Goal: Ask a question: Seek information or help from site administrators or community

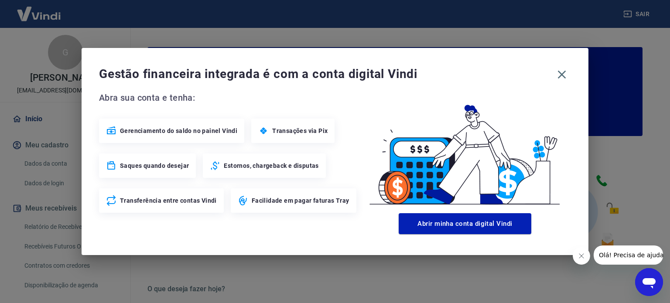
click at [266, 170] on div "Estornos, chargeback e disputas" at bounding box center [264, 165] width 122 height 24
click at [262, 167] on span "Estornos, chargeback e disputas" at bounding box center [271, 165] width 95 height 9
click at [192, 153] on div "Saques quando desejar" at bounding box center [147, 165] width 97 height 24
click at [234, 167] on span "Estornos, chargeback e disputas" at bounding box center [271, 165] width 95 height 9
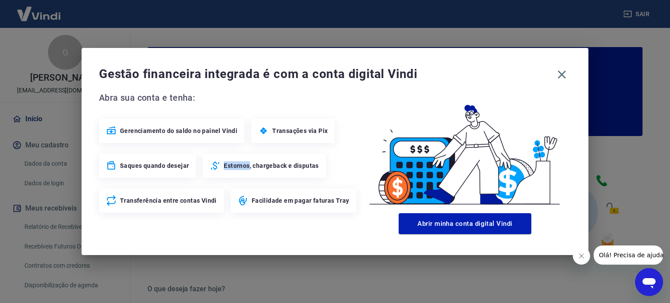
click at [234, 167] on span "Estornos, chargeback e disputas" at bounding box center [271, 165] width 95 height 9
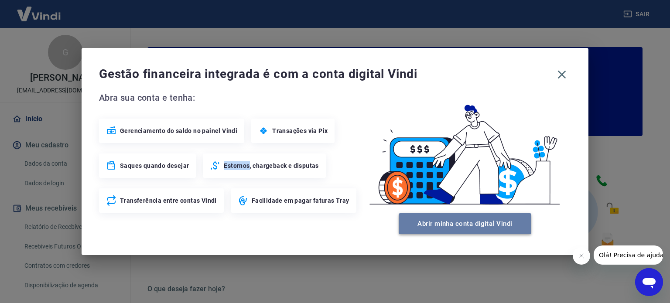
click at [419, 221] on button "Abrir minha conta digital Vindi" at bounding box center [464, 223] width 133 height 21
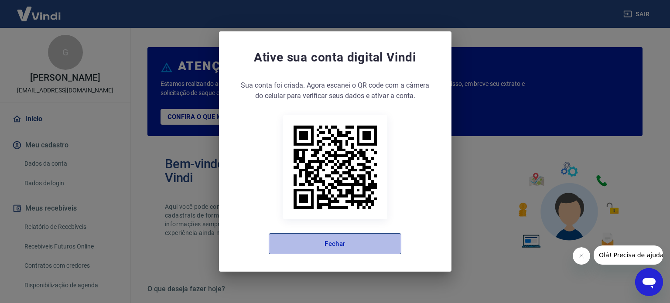
click at [342, 250] on button "Fechar" at bounding box center [335, 243] width 133 height 21
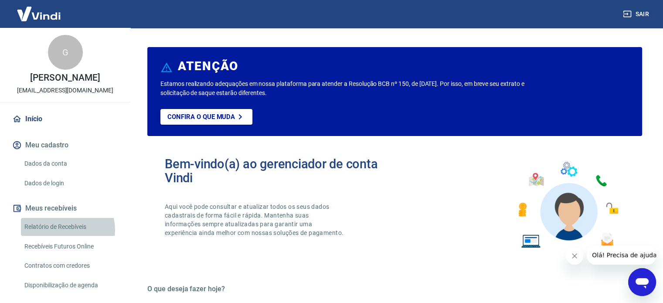
click at [65, 230] on link "Relatório de Recebíveis" at bounding box center [70, 227] width 99 height 18
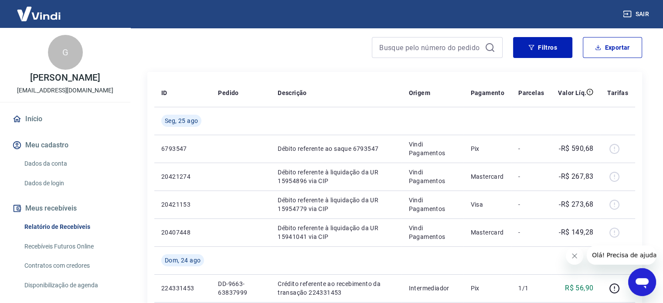
scroll to position [75, 0]
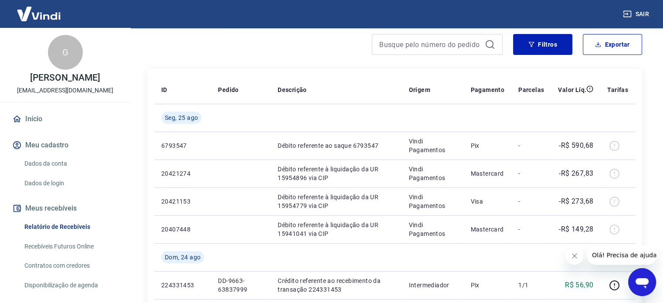
click at [626, 259] on span "Olá! Precisa de ajuda?" at bounding box center [626, 255] width 68 height 7
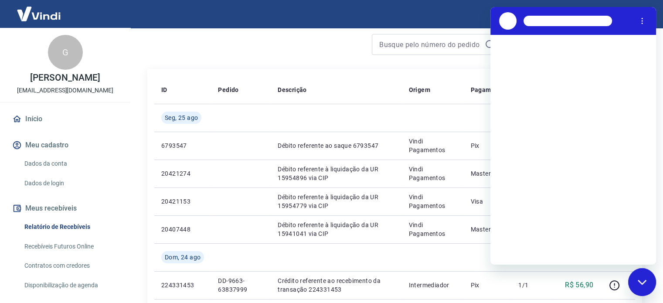
scroll to position [0, 0]
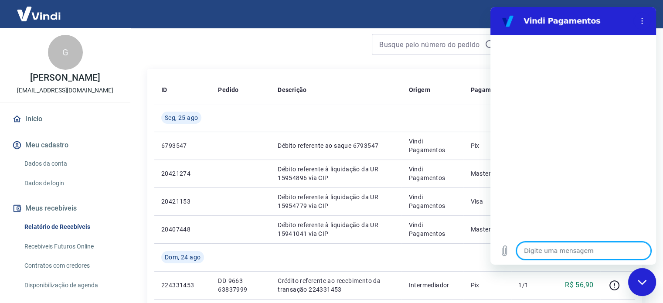
type textarea "B"
type textarea "x"
type textarea "Bo"
type textarea "x"
type textarea "Boa"
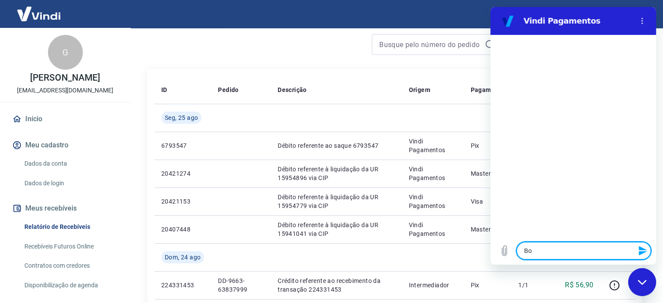
type textarea "x"
type textarea "Boa"
type textarea "x"
type textarea "Boa n"
type textarea "x"
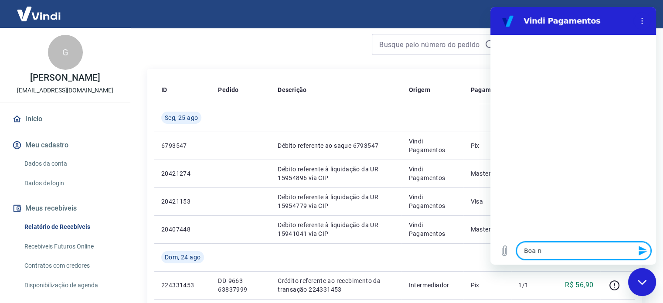
type textarea "Boa no"
type textarea "x"
type textarea "Boa noi"
type textarea "x"
type textarea "Boa noit"
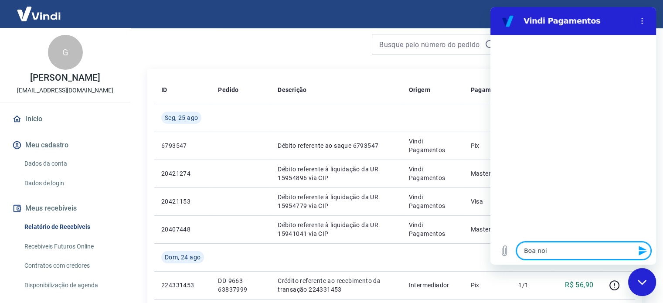
type textarea "x"
type textarea "Boa noite"
type textarea "x"
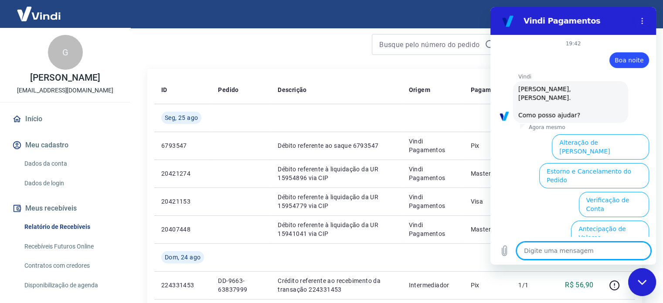
scroll to position [75, 0]
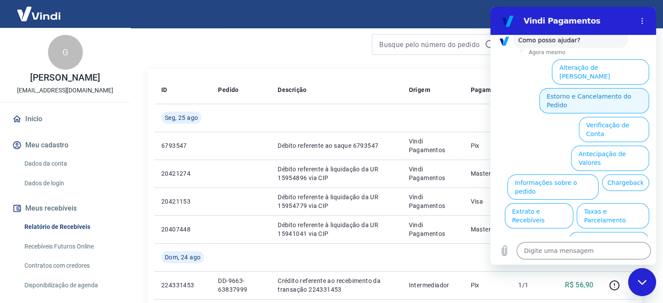
click at [592, 88] on button "Estorno e Cancelamento do Pedido" at bounding box center [594, 100] width 110 height 25
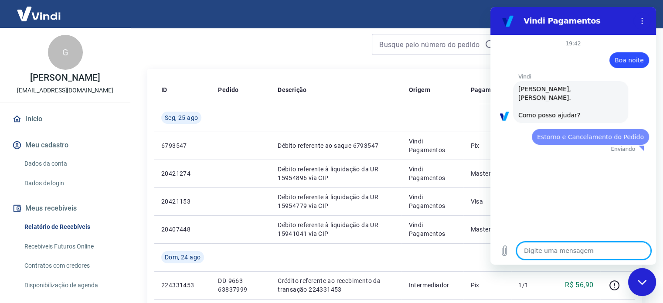
scroll to position [0, 0]
type textarea "x"
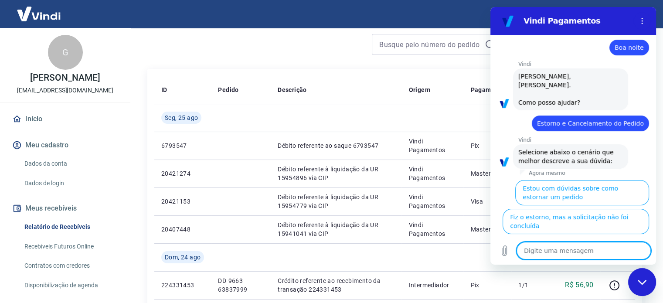
scroll to position [100, 0]
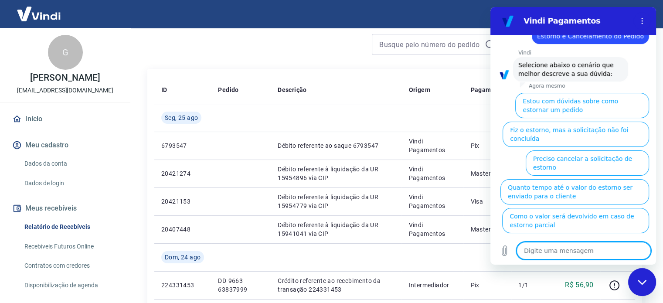
type textarea "b"
type textarea "x"
type textarea "bo"
type textarea "x"
type textarea "boa"
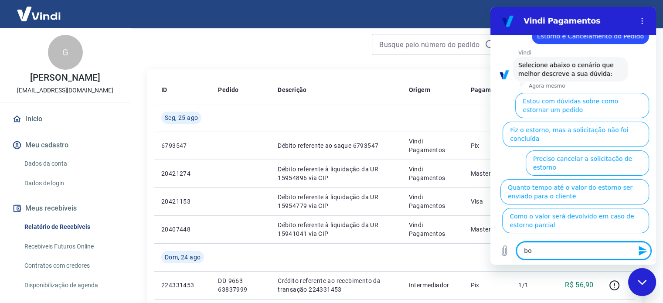
type textarea "x"
type textarea "boa"
type textarea "x"
type textarea "boa n"
type textarea "x"
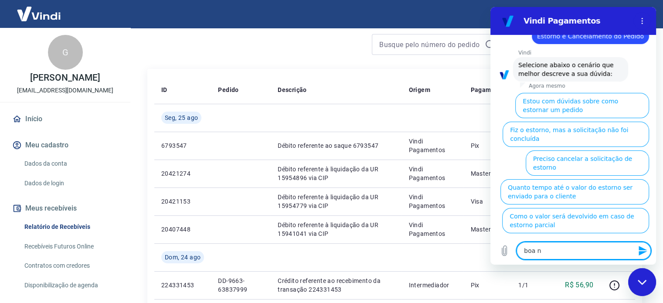
type textarea "boa no"
type textarea "x"
type textarea "boa noi"
type textarea "x"
type textarea "boa noit"
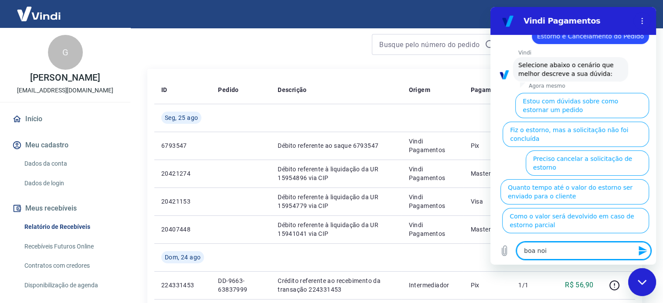
type textarea "x"
type textarea "boa noite"
type textarea "x"
type textarea "boa noite!"
type textarea "x"
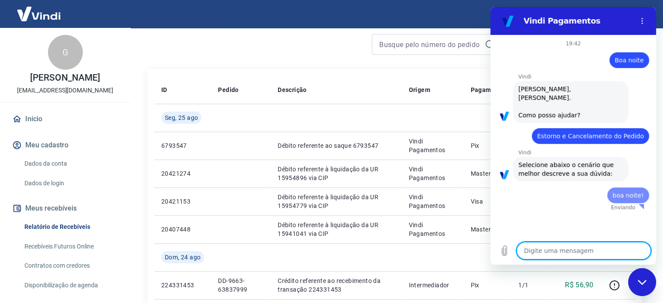
scroll to position [0, 0]
type textarea "x"
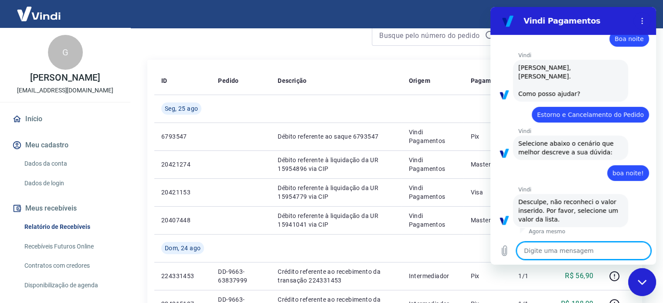
scroll to position [80, 0]
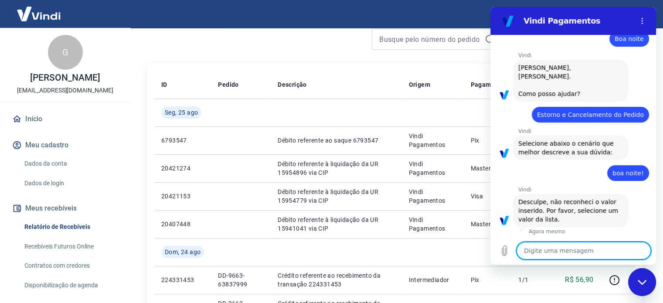
type textarea "c"
type textarea "x"
type textarea "ch"
type textarea "x"
type textarea "cha"
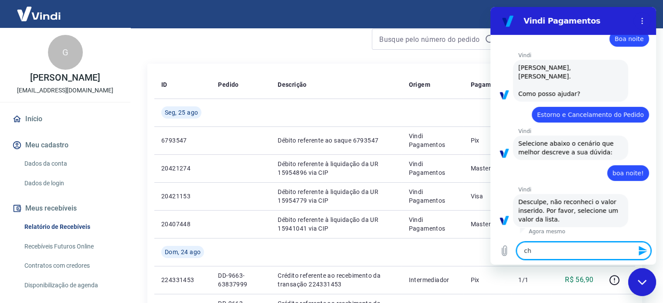
type textarea "x"
type textarea "chan"
type textarea "x"
type textarea "[PERSON_NAME]"
type textarea "x"
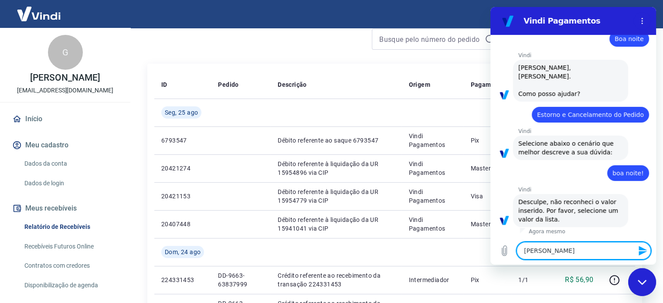
type textarea "change"
type textarea "x"
type textarea "changeb"
type textarea "x"
type textarea "changeba"
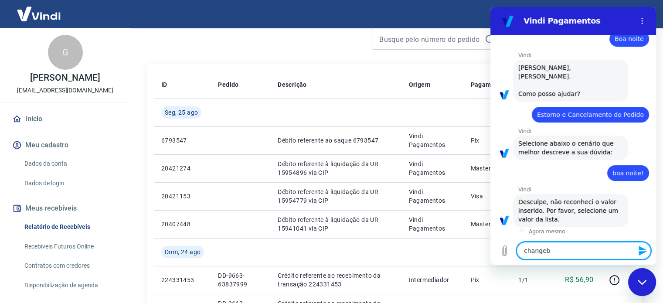
type textarea "x"
type textarea "changebac"
type textarea "x"
type textarea "changeback"
type textarea "x"
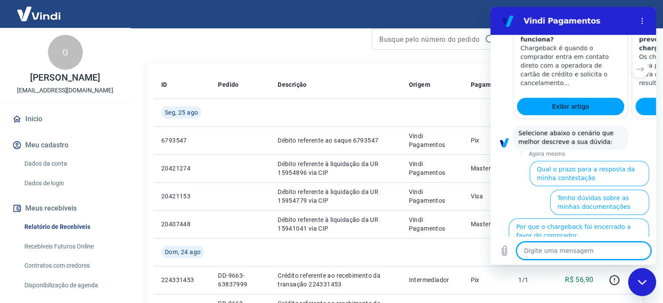
scroll to position [461, 0]
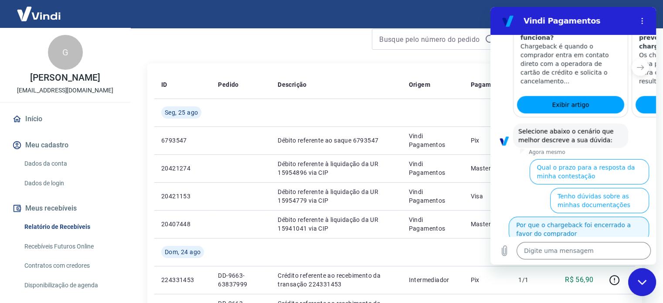
click at [574, 217] on button "Por que o chargeback foi encerrado a favor do comprador" at bounding box center [579, 229] width 140 height 25
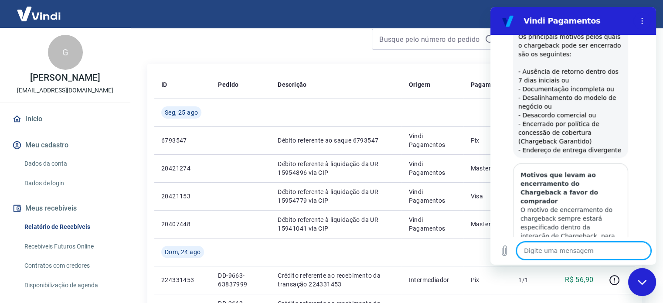
type textarea "x"
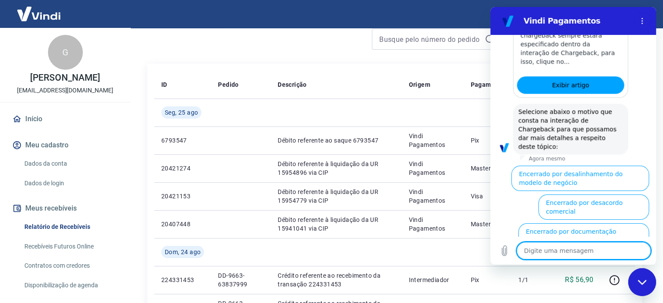
scroll to position [875, 0]
type textarea "s"
type textarea "x"
type textarea "su"
type textarea "x"
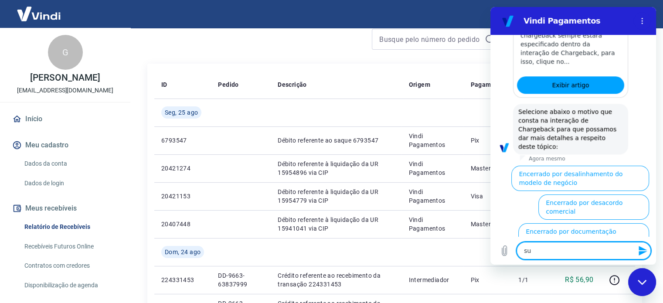
type textarea "sup"
type textarea "x"
type textarea "supo"
type textarea "x"
type textarea "supor"
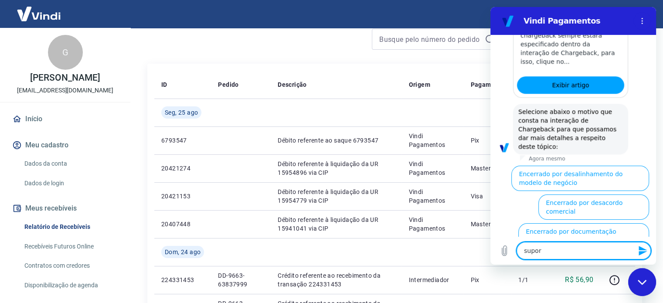
type textarea "x"
type textarea "suport"
type textarea "x"
type textarea "suporte"
type textarea "x"
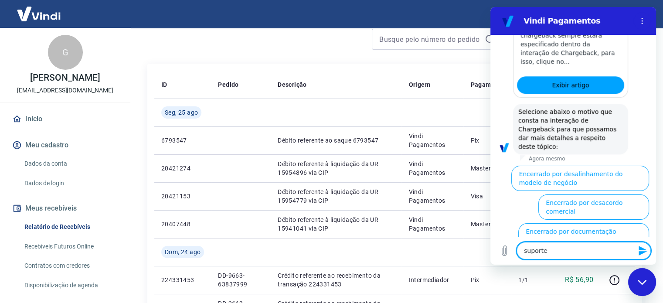
type textarea "suporte"
type textarea "x"
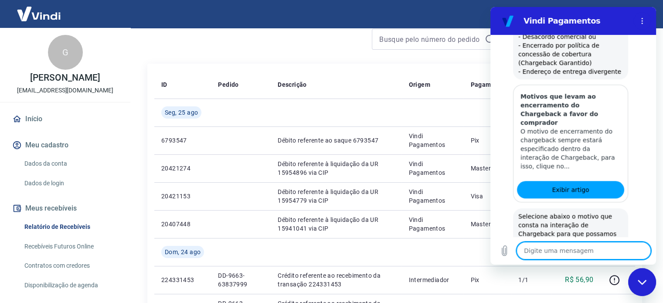
type textarea "x"
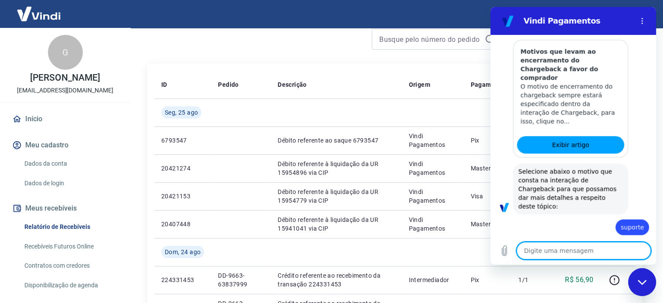
scroll to position [817, 0]
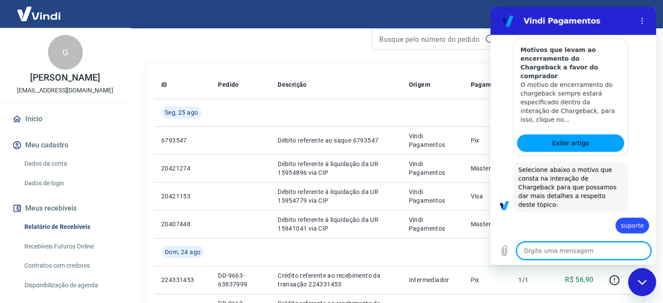
type textarea "f"
type textarea "x"
type textarea "fl"
type textarea "x"
type textarea "fla"
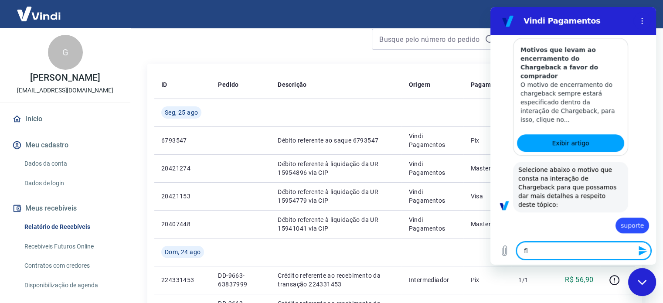
type textarea "x"
type textarea "flar"
type textarea "x"
type textarea "fla"
type textarea "x"
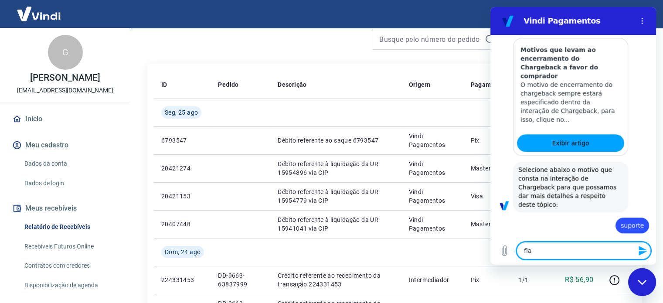
type textarea "fl"
type textarea "x"
type textarea "f"
type textarea "x"
type textarea "fa"
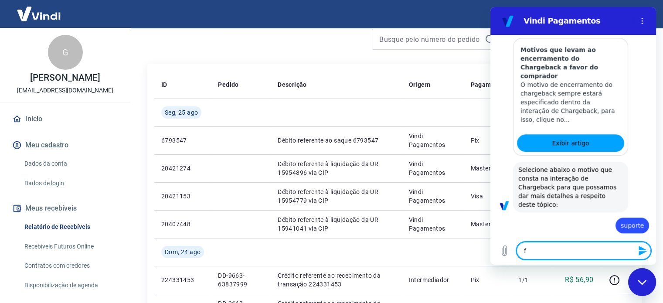
type textarea "x"
type textarea "fal"
type textarea "x"
type textarea "fala"
type textarea "x"
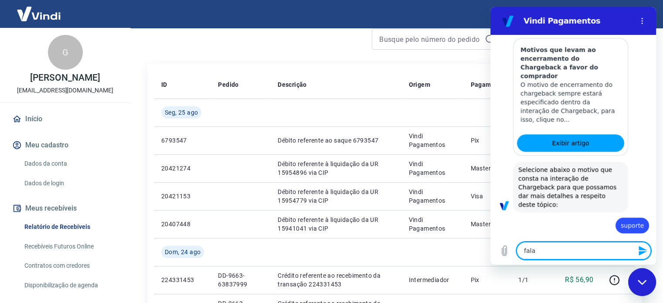
type textarea "falar"
type textarea "x"
type textarea "falar"
type textarea "x"
type textarea "falar c"
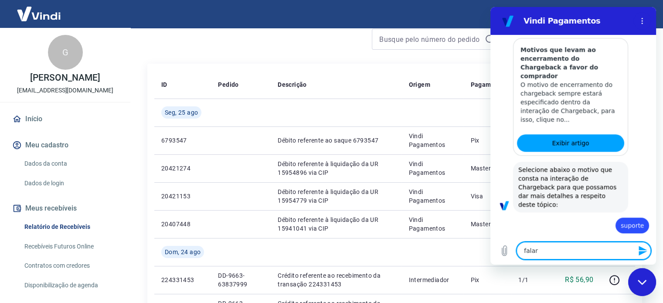
type textarea "x"
type textarea "falar co"
type textarea "x"
type textarea "falar com"
type textarea "x"
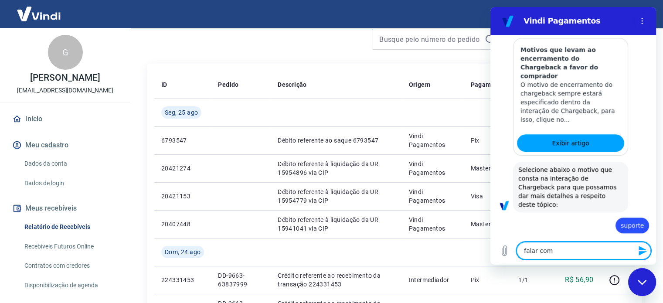
type textarea "falar com"
type textarea "x"
type textarea "falar com a"
type textarea "x"
type textarea "falar com at"
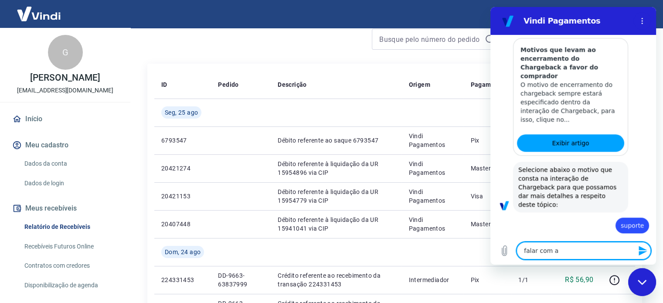
type textarea "x"
type textarea "falar com ate"
type textarea "x"
type textarea "falar com [GEOGRAPHIC_DATA]"
type textarea "x"
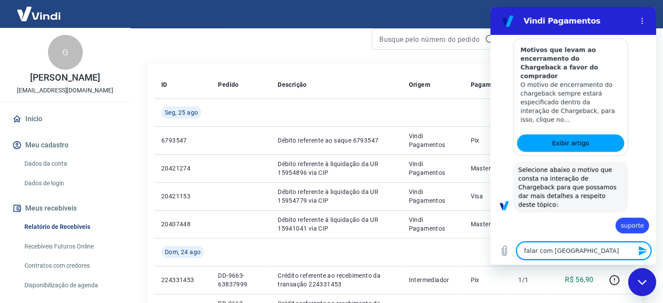
type textarea "falar com atend"
type textarea "x"
type textarea "falar com atende"
type textarea "x"
type textarea "falar com atenden"
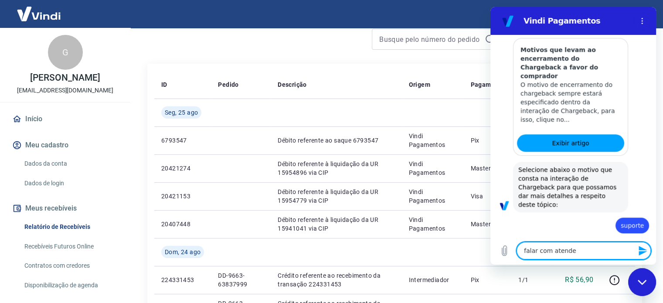
type textarea "x"
type textarea "falar com atendent"
type textarea "x"
type textarea "falar com atendente"
type textarea "x"
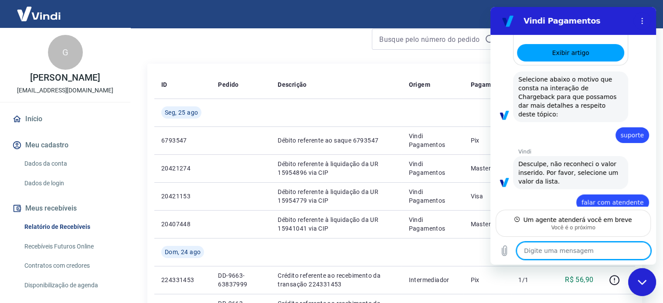
scroll to position [899, 0]
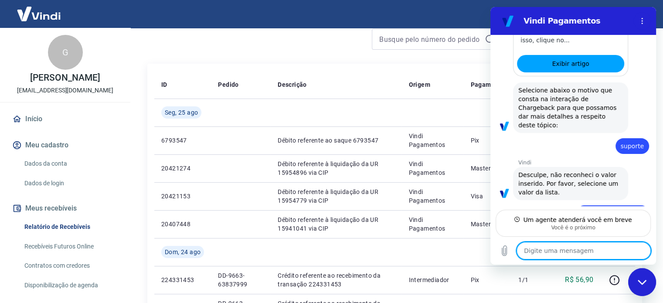
type textarea "x"
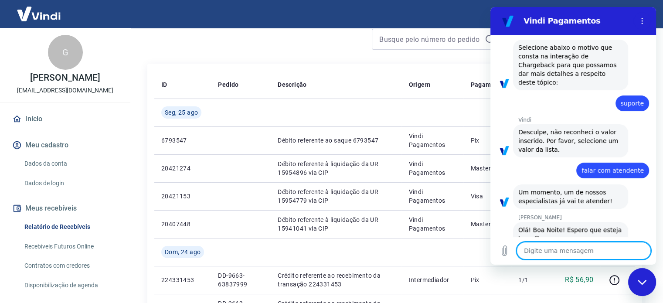
scroll to position [941, 0]
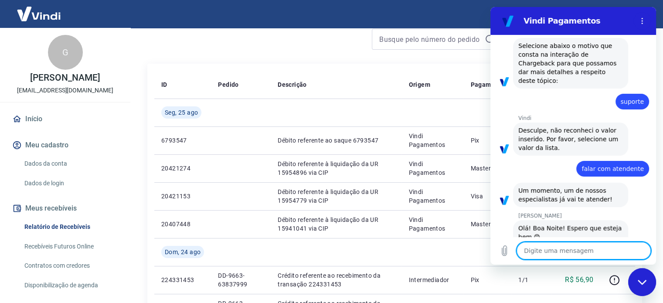
type textarea "G"
type textarea "x"
type textarea "Gu"
type textarea "x"
type textarea "Guy"
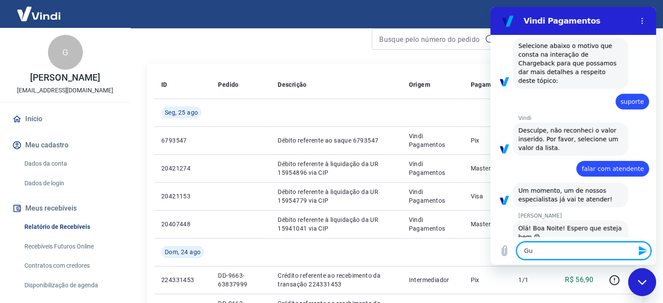
type textarea "x"
type textarea "Guyi"
type textarea "x"
type textarea "Guy"
type textarea "x"
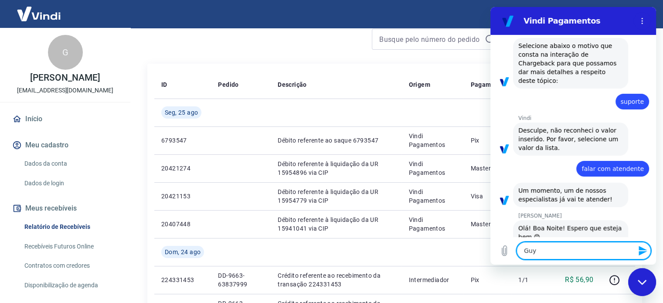
type textarea "Guyi"
type textarea "x"
type textarea "Guyil"
type textarea "x"
type textarea "Guyilh"
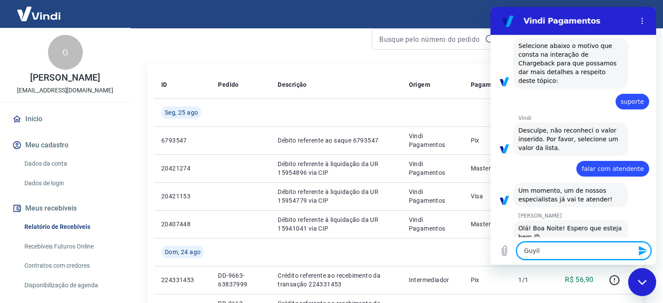
type textarea "x"
type textarea "Guyilhe"
type textarea "x"
type textarea "Guyilher"
type textarea "x"
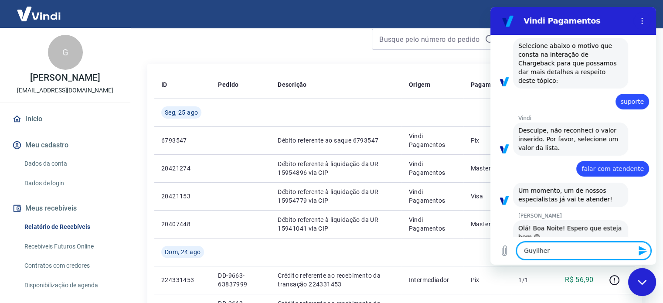
type textarea "Guyilherm"
type textarea "x"
type textarea "Guyilherme"
type textarea "x"
type textarea "Guyilherm"
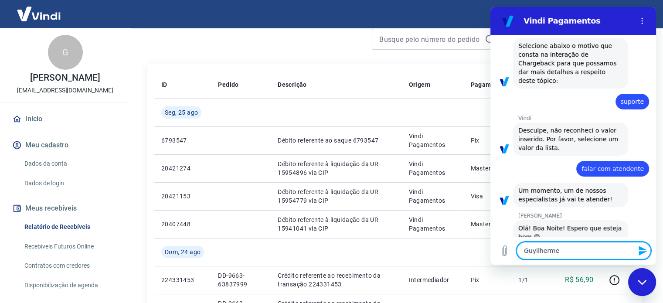
type textarea "x"
type textarea "Guyilher"
type textarea "x"
type textarea "Guyilhe"
type textarea "x"
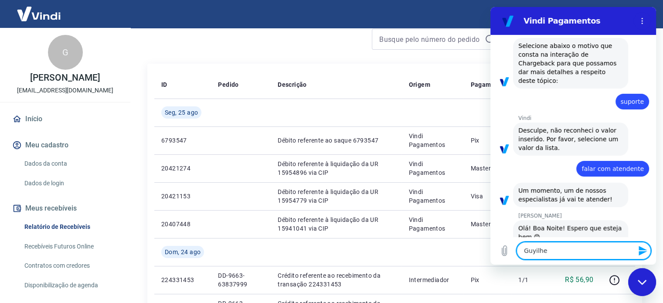
type textarea "Guyilh"
type textarea "x"
type textarea "Guyil"
type textarea "x"
type textarea "Guyi"
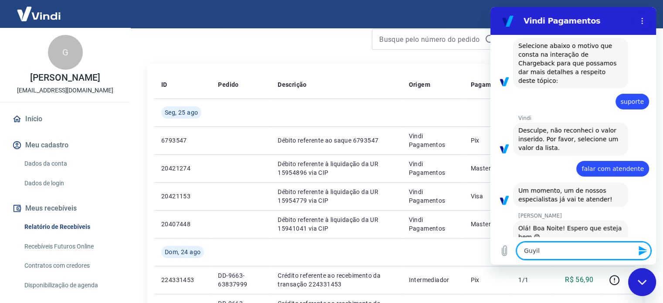
type textarea "x"
type textarea "Guy"
type textarea "x"
type textarea "Gu"
type textarea "x"
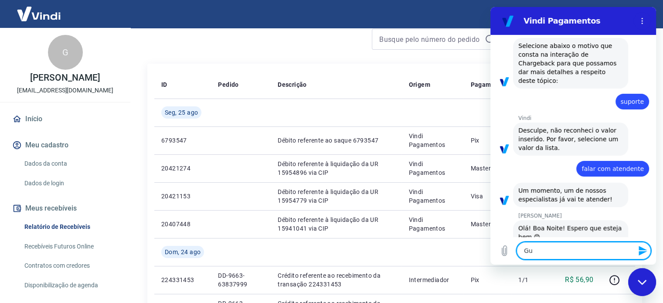
type textarea "Gui"
type textarea "x"
type textarea "Guil"
type textarea "x"
type textarea "Guilh"
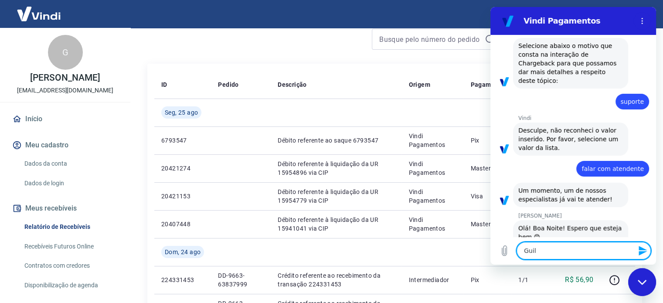
type textarea "x"
type textarea "Guilhe"
type textarea "x"
type textarea "Guilher"
type textarea "x"
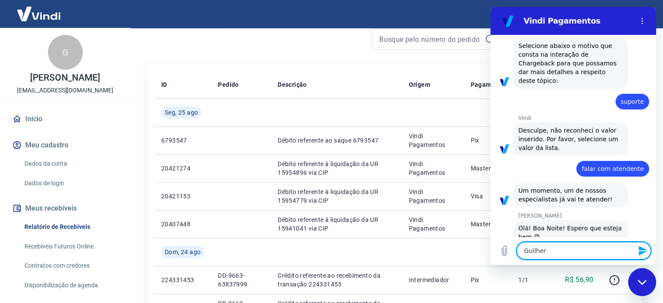
type textarea "Guilhere"
type textarea "x"
type textarea "Guilher"
type textarea "x"
type textarea "Guilherm"
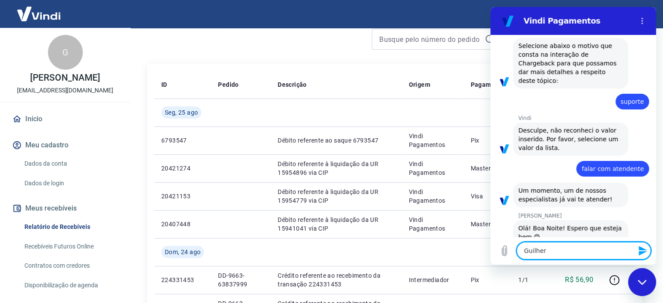
type textarea "x"
type textarea "[PERSON_NAME]"
type textarea "x"
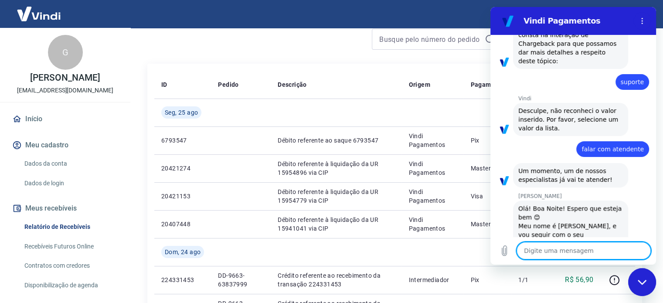
type textarea "x"
type textarea "B"
type textarea "x"
type textarea "Bo"
type textarea "x"
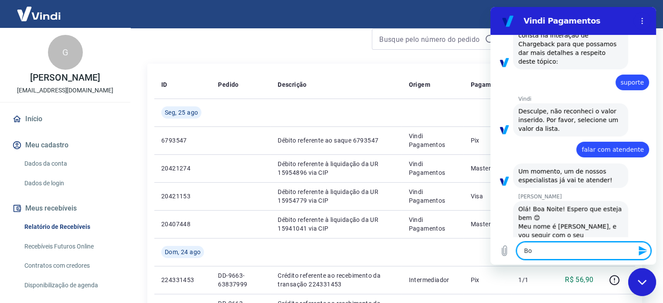
type textarea "Boa"
type textarea "x"
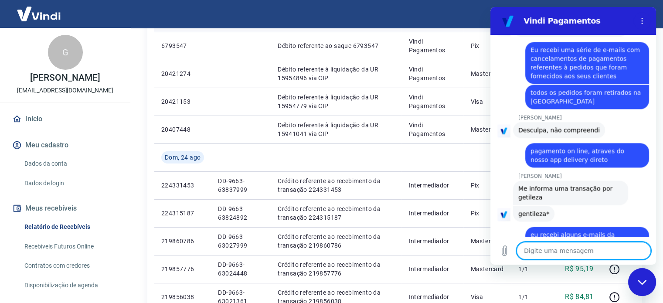
scroll to position [174, 0]
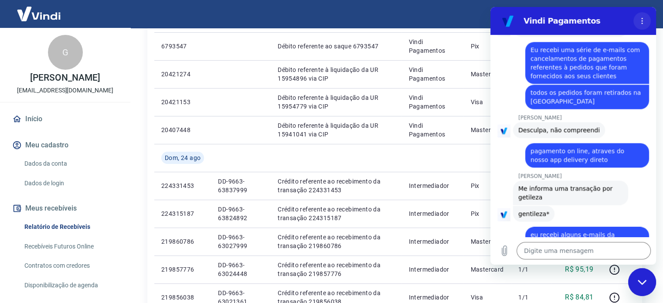
click at [640, 22] on icon "Menu de opções" at bounding box center [642, 20] width 7 height 7
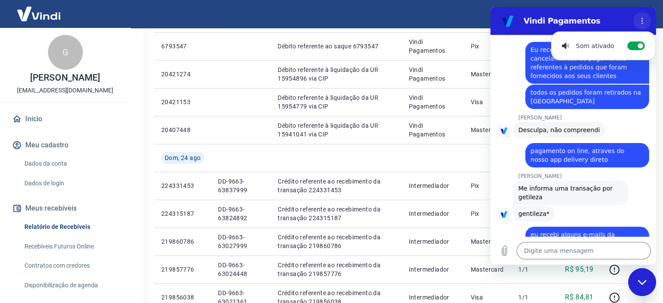
click at [640, 22] on icon "Menu de opções" at bounding box center [642, 20] width 7 height 7
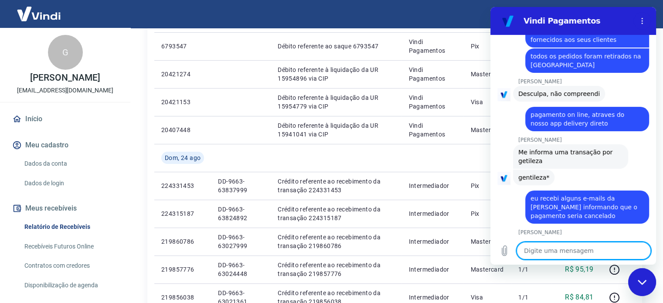
scroll to position [1314, 0]
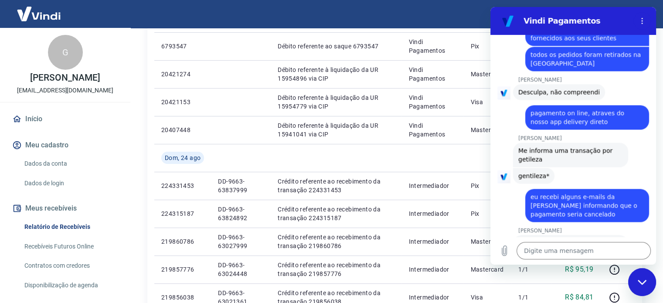
click at [635, 279] on div "Fechar janela de mensagens" at bounding box center [642, 282] width 26 height 26
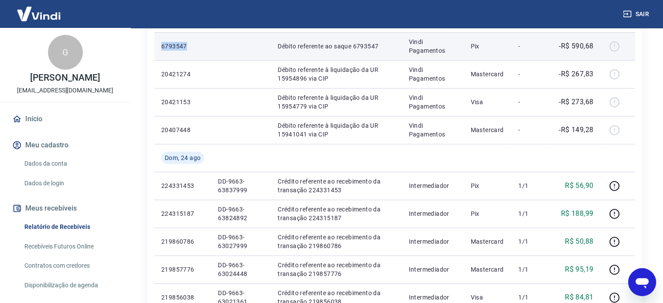
drag, startPoint x: 192, startPoint y: 41, endPoint x: 159, endPoint y: 44, distance: 33.3
click at [159, 44] on td "6793547" at bounding box center [182, 46] width 57 height 28
copy p "6793547"
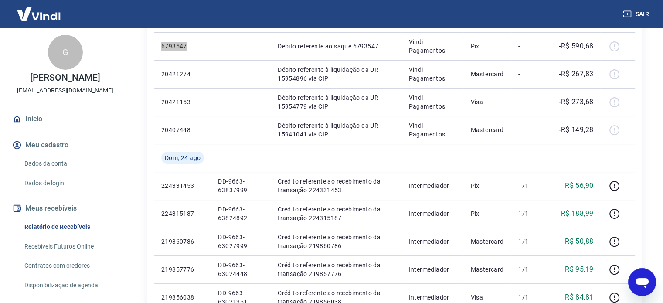
click at [649, 287] on icon "Abrir janela de mensagens" at bounding box center [642, 282] width 16 height 16
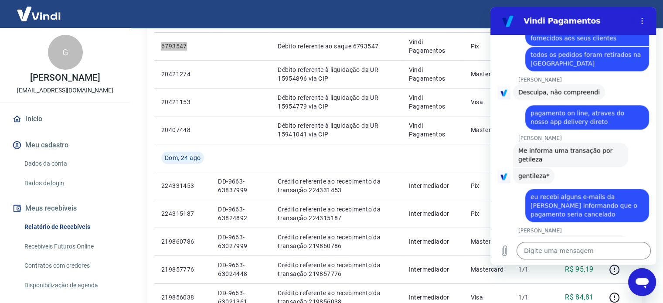
scroll to position [0, 0]
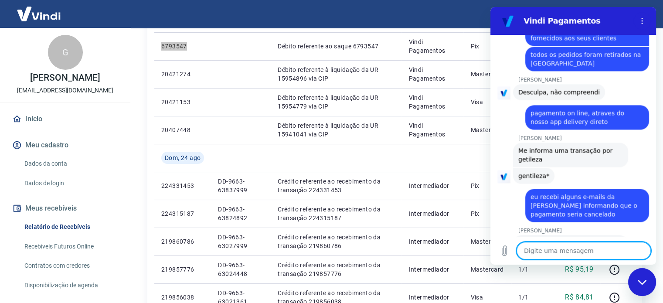
click at [577, 252] on textarea at bounding box center [584, 250] width 134 height 17
paste textarea "6793547"
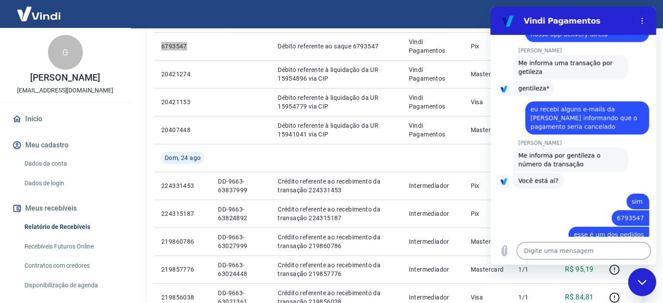
click at [636, 282] on div "Fechar janela de mensagens" at bounding box center [642, 282] width 26 height 26
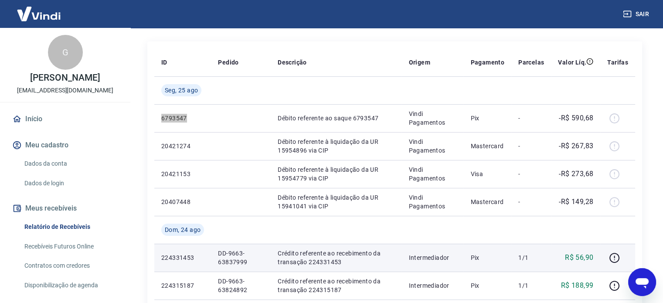
scroll to position [101, 0]
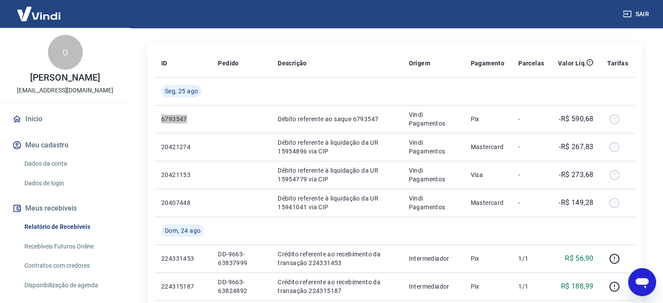
click at [640, 280] on icon "Abrir janela de mensagens" at bounding box center [642, 283] width 13 height 10
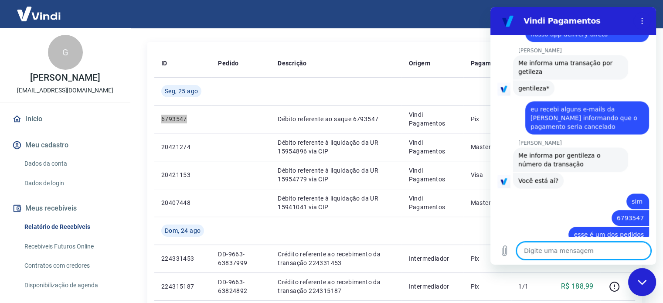
click at [570, 250] on textarea at bounding box center [584, 250] width 134 height 17
paste textarea "Pedido #63487469"
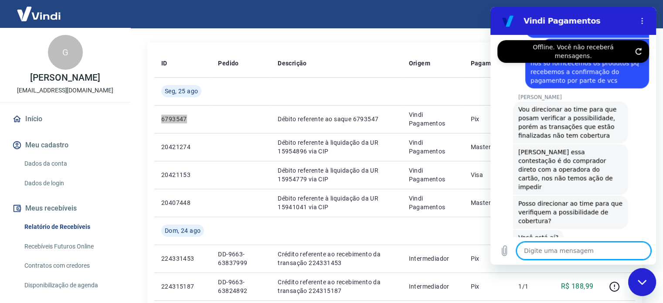
scroll to position [2300, 0]
